Goal: Information Seeking & Learning: Understand process/instructions

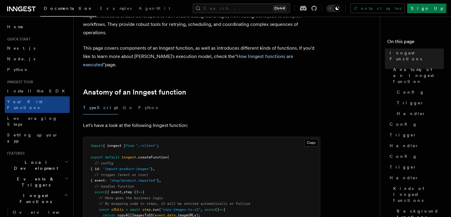
scroll to position [178, 0]
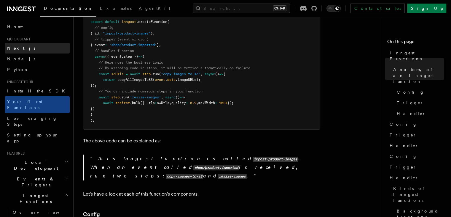
click at [20, 47] on link "Next.js" at bounding box center [37, 48] width 65 height 11
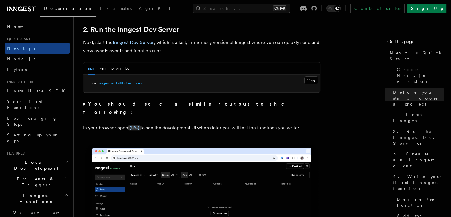
scroll to position [356, 0]
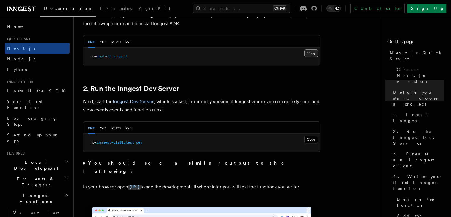
click at [310, 54] on button "Copy Copied" at bounding box center [311, 53] width 14 height 8
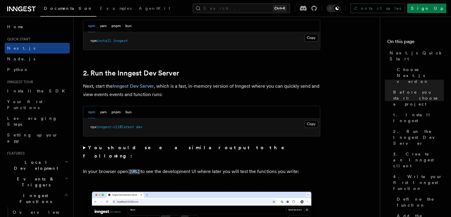
scroll to position [386, 0]
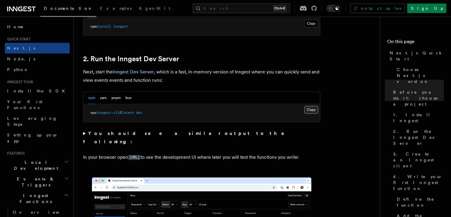
click at [315, 111] on button "Copy Copied" at bounding box center [311, 110] width 14 height 8
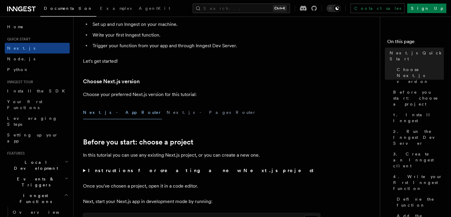
scroll to position [0, 0]
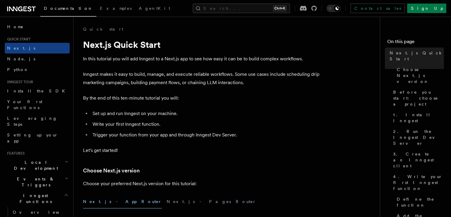
click at [15, 12] on icon at bounding box center [21, 8] width 28 height 7
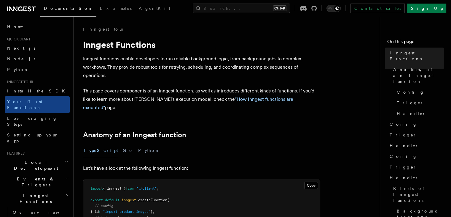
click at [25, 46] on link "Next.js" at bounding box center [37, 48] width 65 height 11
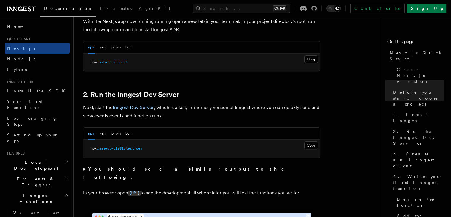
scroll to position [386, 0]
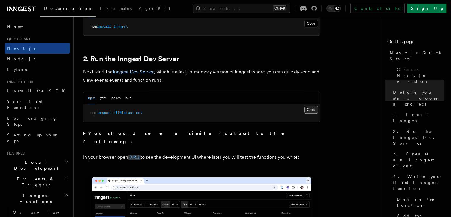
click at [315, 110] on button "Copy Copied" at bounding box center [311, 110] width 14 height 8
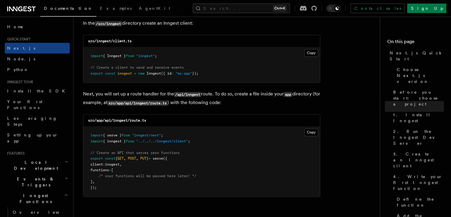
scroll to position [771, 0]
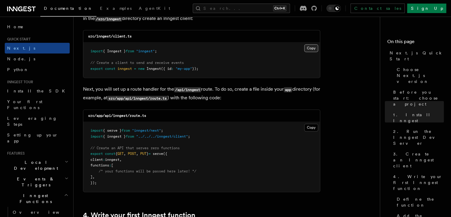
click at [315, 45] on button "Copy Copied" at bounding box center [311, 48] width 14 height 8
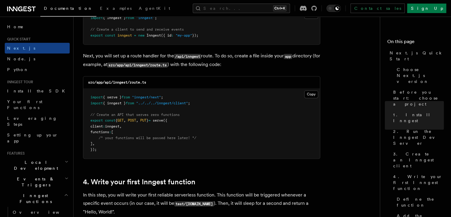
scroll to position [801, 0]
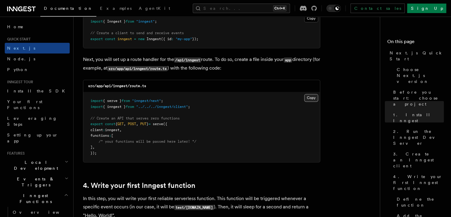
click at [307, 96] on button "Copy Copied" at bounding box center [311, 98] width 14 height 8
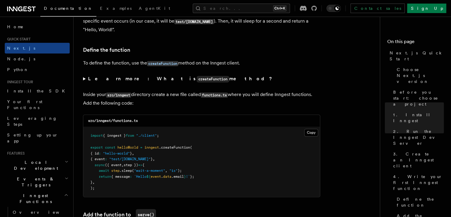
scroll to position [1039, 0]
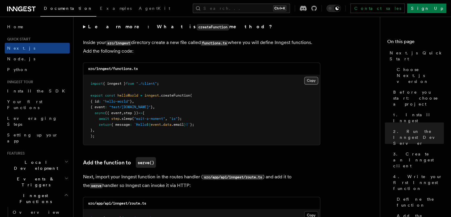
click at [314, 81] on button "Copy Copied" at bounding box center [311, 81] width 14 height 8
